Goal: Task Accomplishment & Management: Complete application form

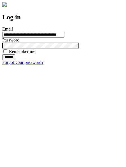
type input "**********"
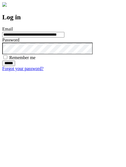
click at [15, 66] on input "******" at bounding box center [8, 63] width 13 height 6
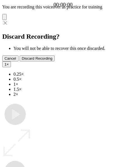
type input "**********"
